Goal: Task Accomplishment & Management: Manage account settings

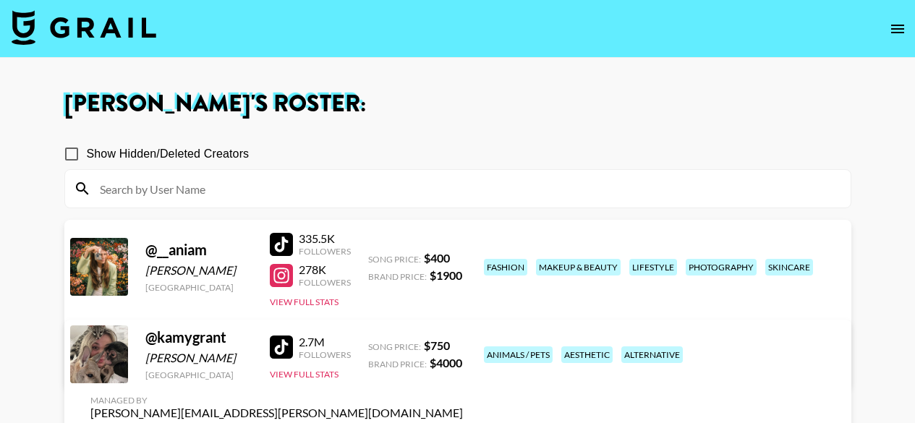
scroll to position [72, 0]
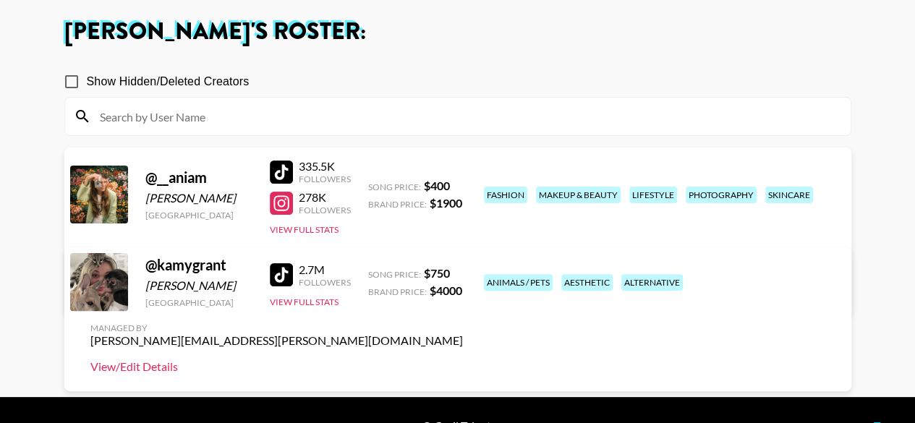
click at [463, 359] on link "View/Edit Details" at bounding box center [276, 366] width 372 height 14
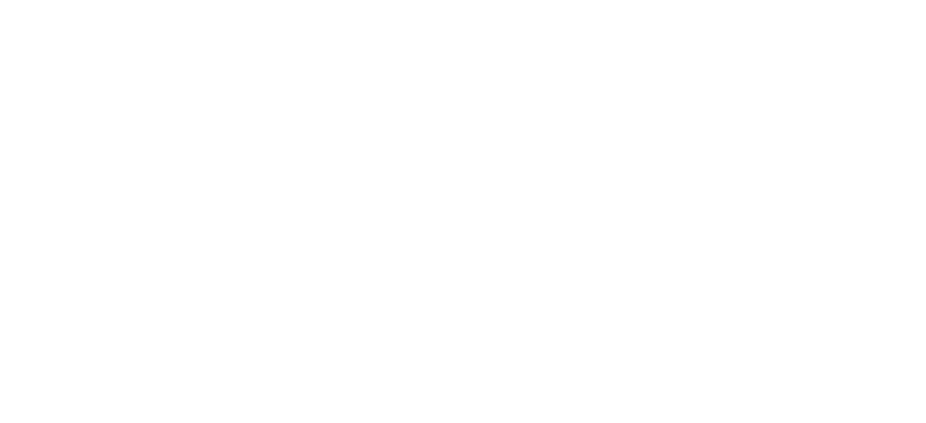
select select "USD"
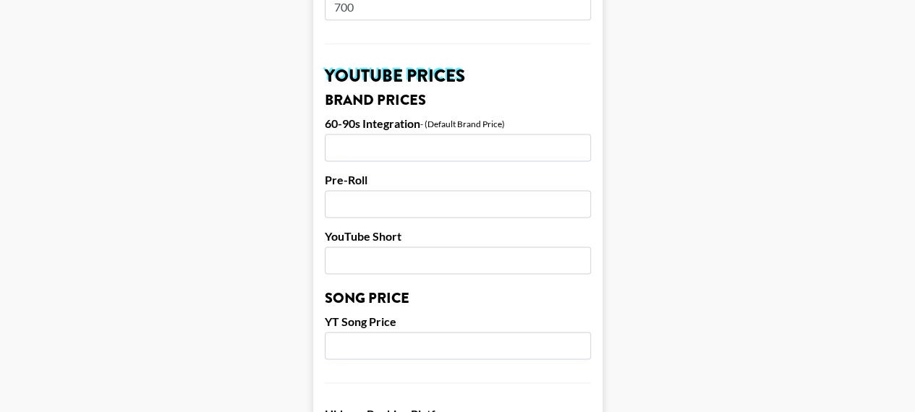
scroll to position [1013, 0]
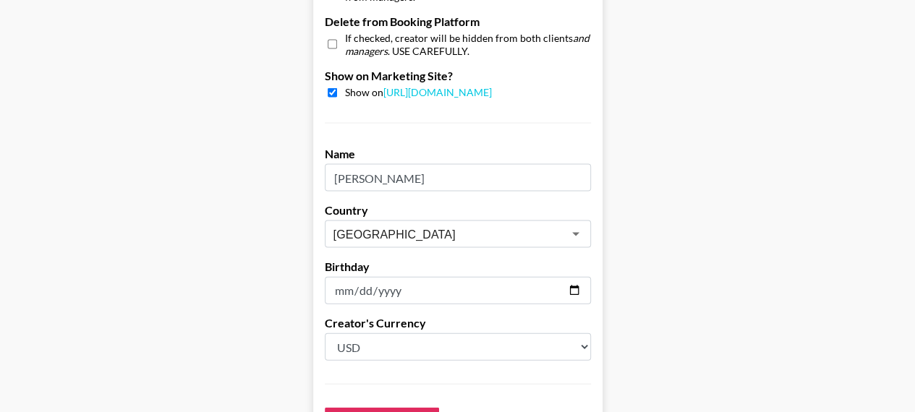
scroll to position [1548, 0]
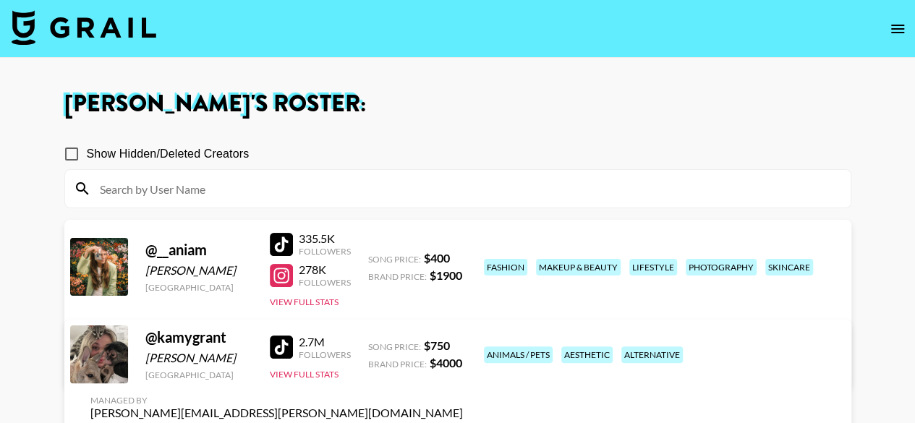
scroll to position [104, 0]
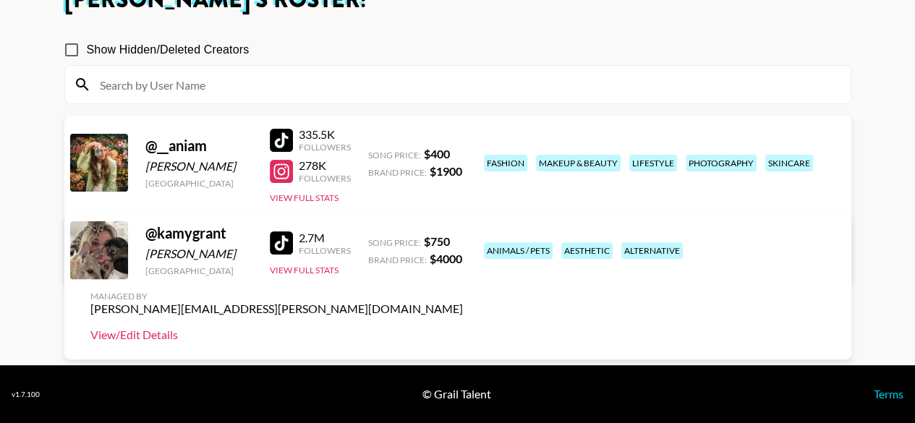
click at [463, 328] on link "View/Edit Details" at bounding box center [276, 335] width 372 height 14
click at [508, 314] on section "Show Hidden/Deleted Creators @ __aniam [PERSON_NAME] [GEOGRAPHIC_DATA] 335.5K F…" at bounding box center [457, 176] width 787 height 307
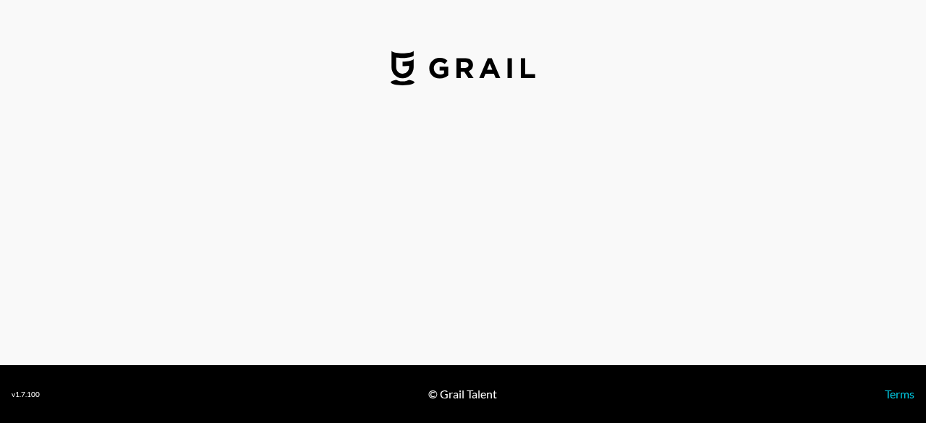
select select "USD"
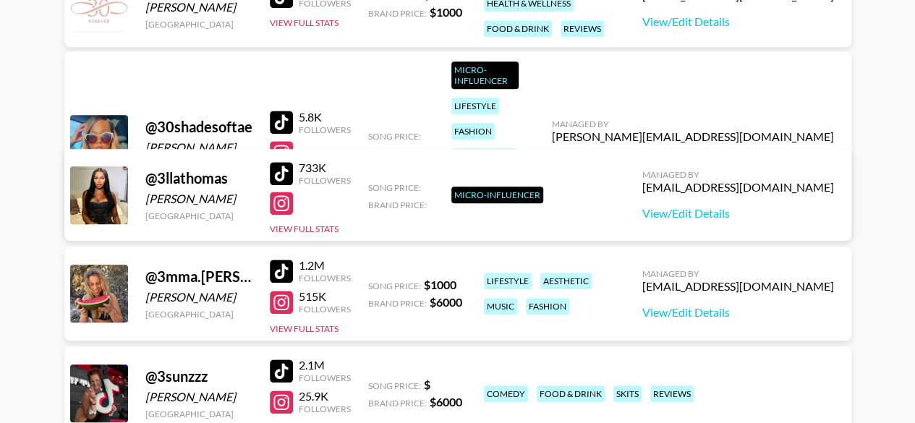
scroll to position [6084, 0]
